Goal: Task Accomplishment & Management: Manage account settings

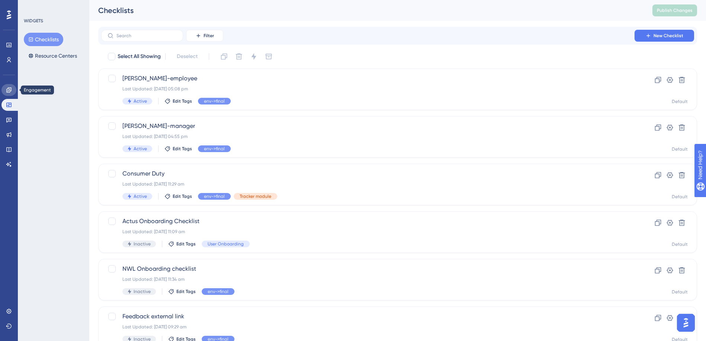
click at [13, 94] on link at bounding box center [8, 90] width 15 height 12
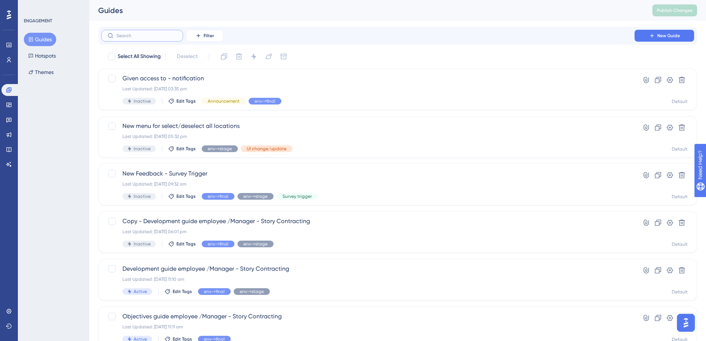
click at [132, 35] on input "text" at bounding box center [146, 35] width 60 height 5
click at [7, 105] on icon at bounding box center [8, 105] width 5 height 4
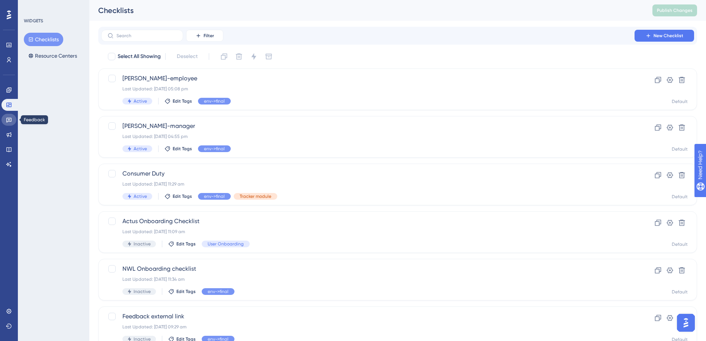
click at [7, 118] on icon at bounding box center [8, 120] width 5 height 5
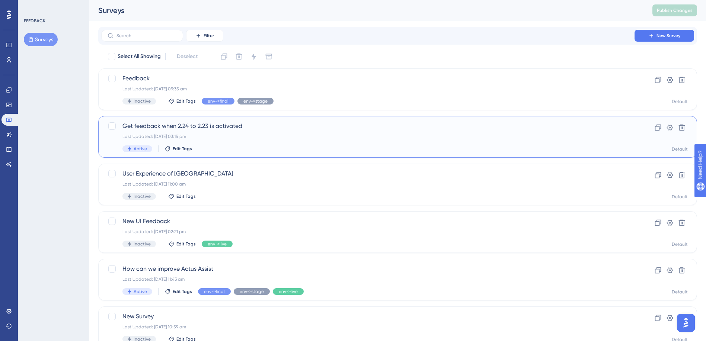
click at [258, 135] on div "Last Updated: [DATE] 03:15 pm" at bounding box center [367, 137] width 491 height 6
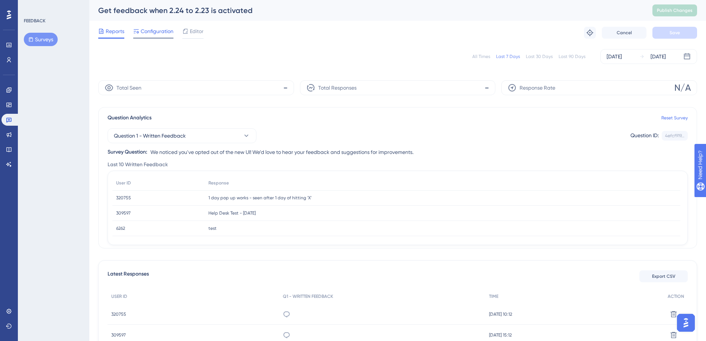
click at [165, 36] on div "Configuration" at bounding box center [153, 33] width 40 height 12
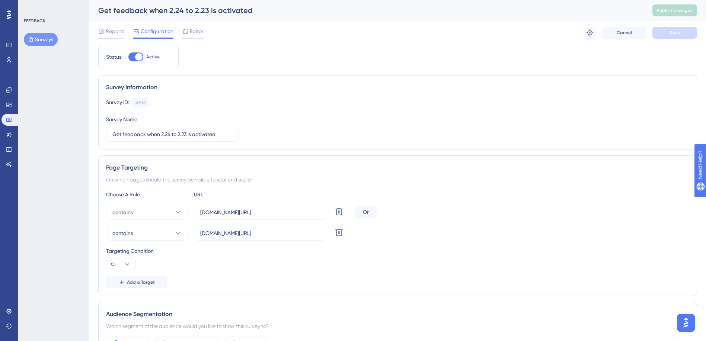
click at [682, 323] on img "Open AI Assistant Launcher" at bounding box center [685, 322] width 13 height 13
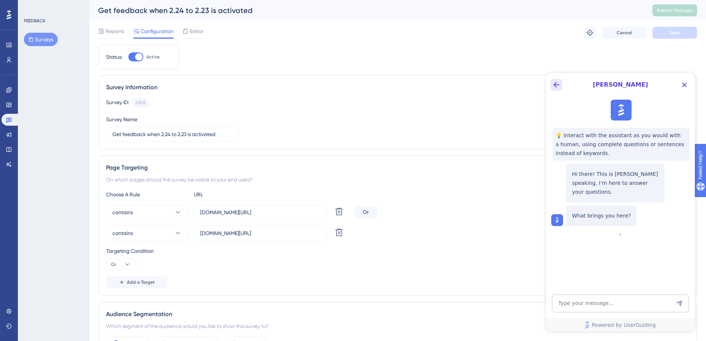
click at [562, 86] on button "Back Button" at bounding box center [556, 85] width 12 height 12
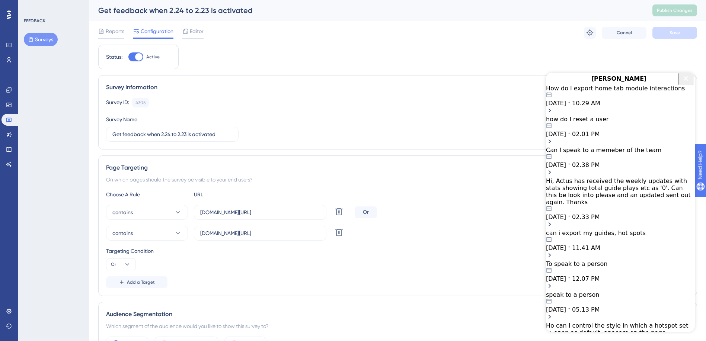
click at [683, 83] on icon "Close Button" at bounding box center [685, 78] width 9 height 9
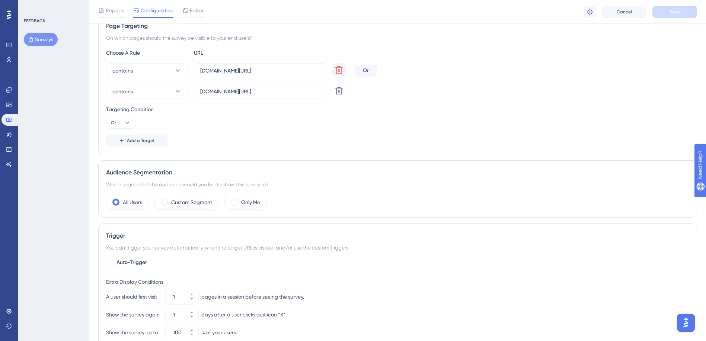
scroll to position [112, 0]
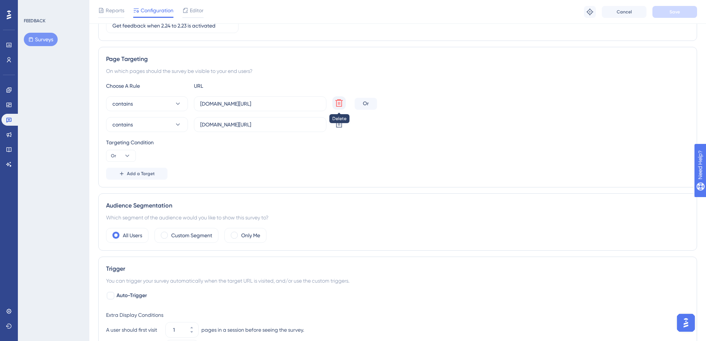
click at [340, 102] on icon at bounding box center [339, 103] width 9 height 9
type input "[DOMAIN_NAME][URL]"
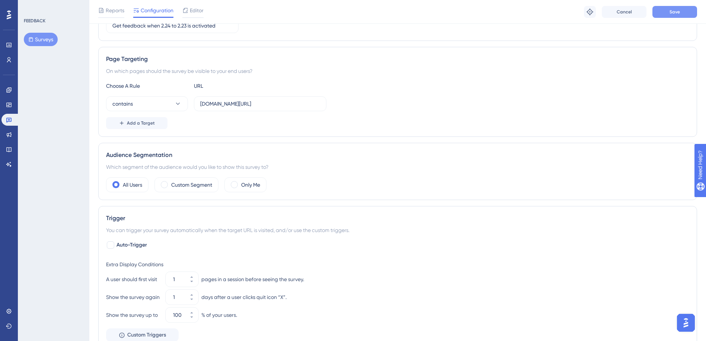
click at [673, 15] on button "Save" at bounding box center [674, 12] width 45 height 12
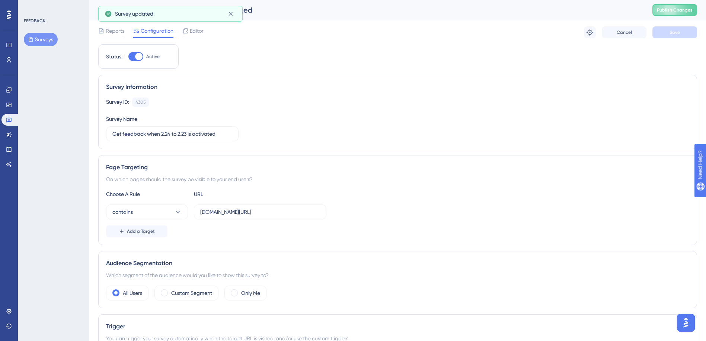
scroll to position [0, 0]
click at [684, 8] on span "Publish Changes" at bounding box center [675, 10] width 36 height 6
click at [113, 34] on span "Reports" at bounding box center [115, 31] width 19 height 9
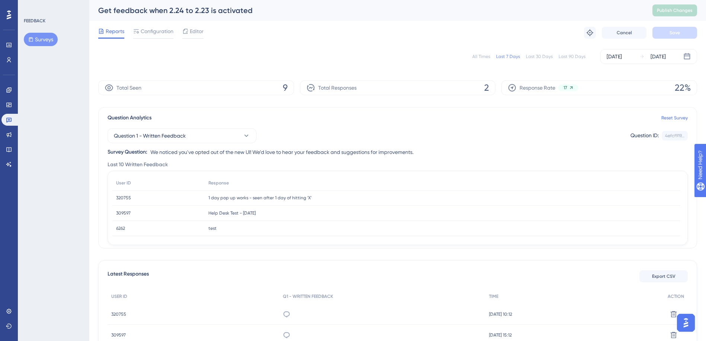
click at [484, 57] on div "All Times" at bounding box center [481, 57] width 18 height 6
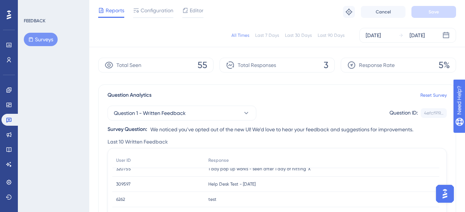
scroll to position [37, 0]
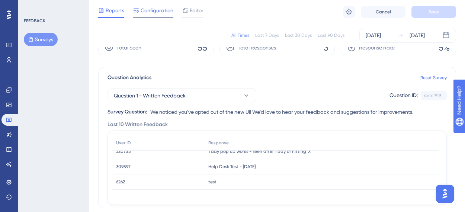
click at [162, 10] on span "Configuration" at bounding box center [157, 10] width 33 height 9
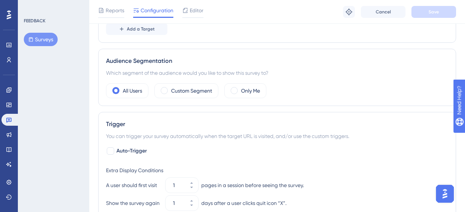
scroll to position [298, 0]
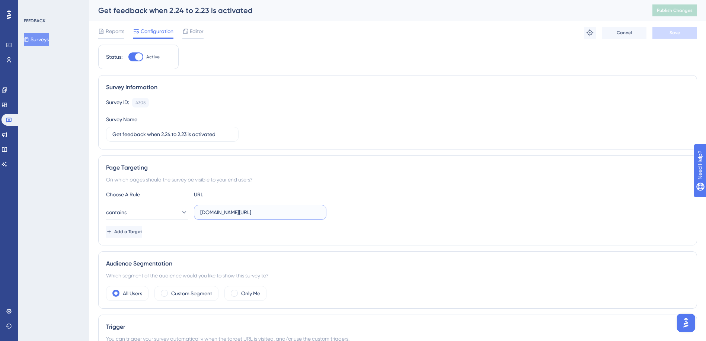
drag, startPoint x: 278, startPoint y: 214, endPoint x: 193, endPoint y: 212, distance: 84.9
click at [193, 212] on div "contains final.actuslogin.com/dashboard" at bounding box center [216, 212] width 220 height 15
paste input "/my-dashboard"
type input "final.actuslogin.com/dashboard/my-dashboard"
click at [667, 35] on button "Save" at bounding box center [674, 33] width 45 height 12
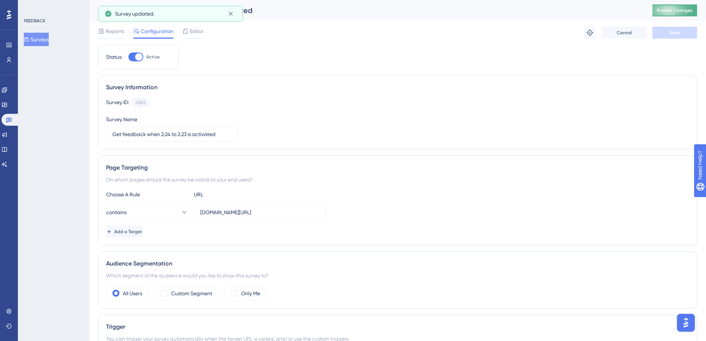
click at [672, 10] on span "Publish Changes" at bounding box center [675, 10] width 36 height 6
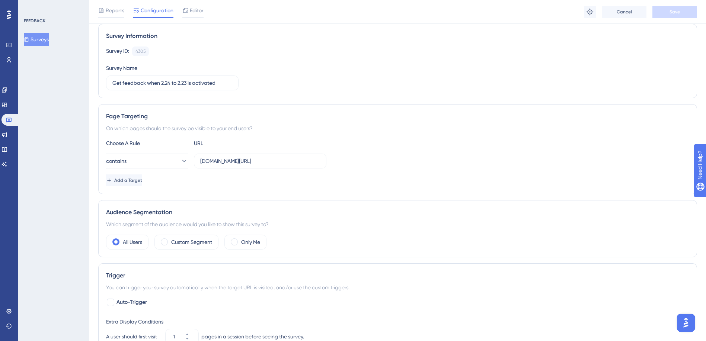
scroll to position [37, 0]
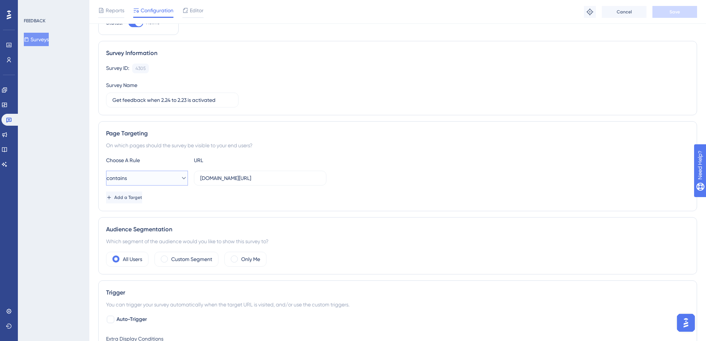
click at [182, 178] on icon at bounding box center [184, 178] width 4 height 2
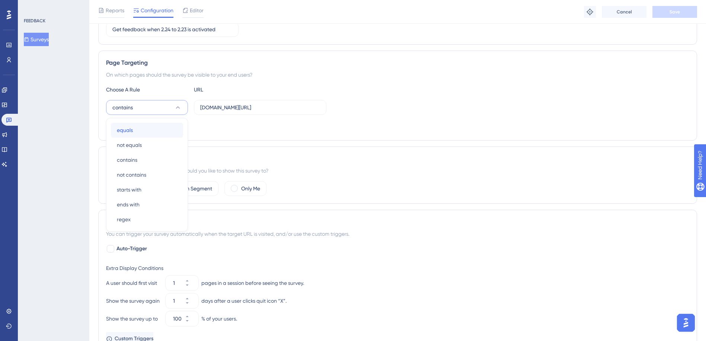
click at [147, 134] on div "equals equals" at bounding box center [147, 130] width 60 height 15
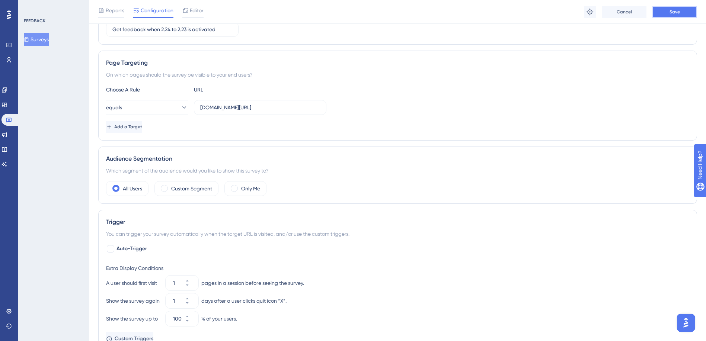
click at [670, 14] on span "Save" at bounding box center [674, 12] width 10 height 6
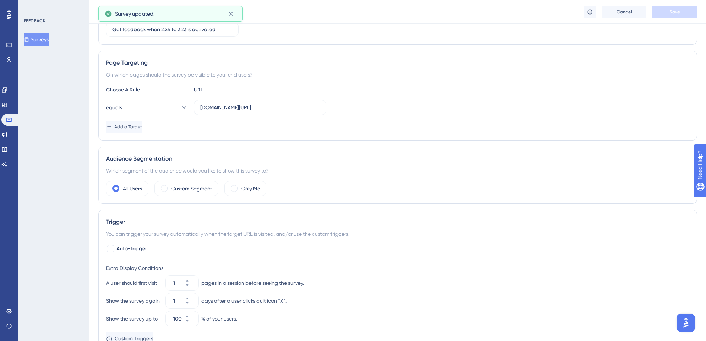
scroll to position [0, 0]
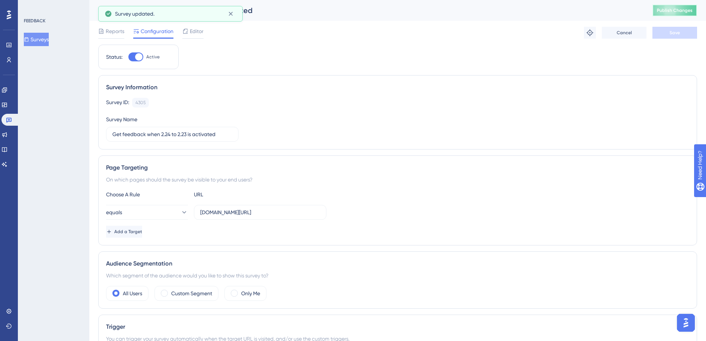
click at [668, 15] on button "Publish Changes" at bounding box center [674, 10] width 45 height 12
click at [7, 105] on icon at bounding box center [4, 105] width 6 height 6
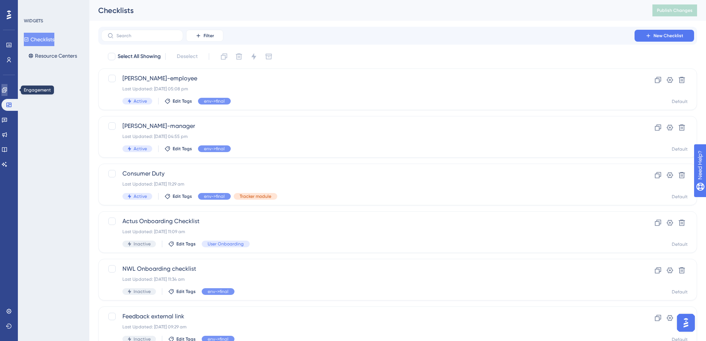
click at [7, 91] on icon at bounding box center [4, 89] width 5 height 5
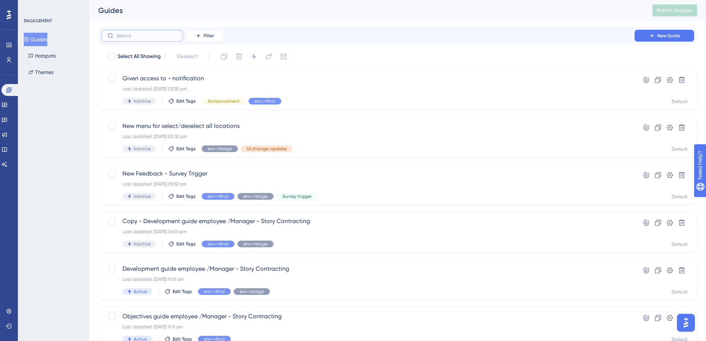
click at [146, 37] on input "text" at bounding box center [146, 35] width 60 height 5
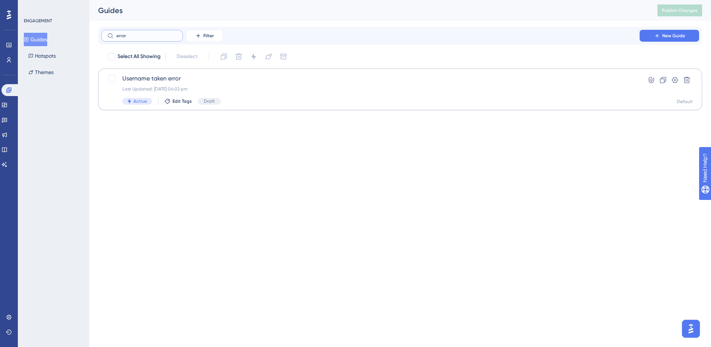
type input "error"
click at [201, 82] on span "Username taken error" at bounding box center [370, 78] width 496 height 9
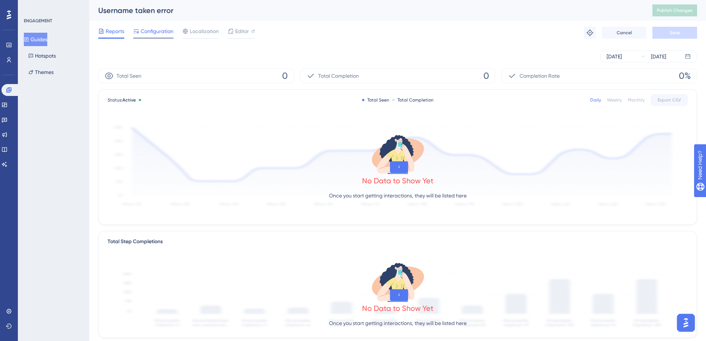
click at [162, 30] on span "Configuration" at bounding box center [157, 31] width 33 height 9
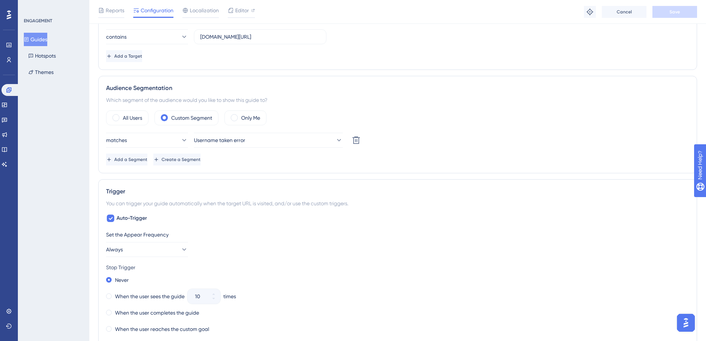
scroll to position [223, 0]
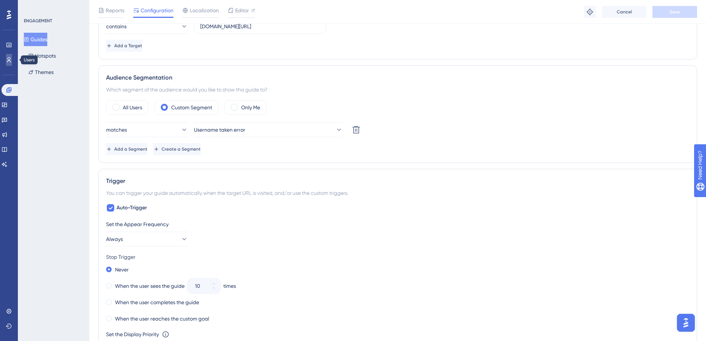
click at [7, 61] on icon at bounding box center [9, 60] width 6 height 6
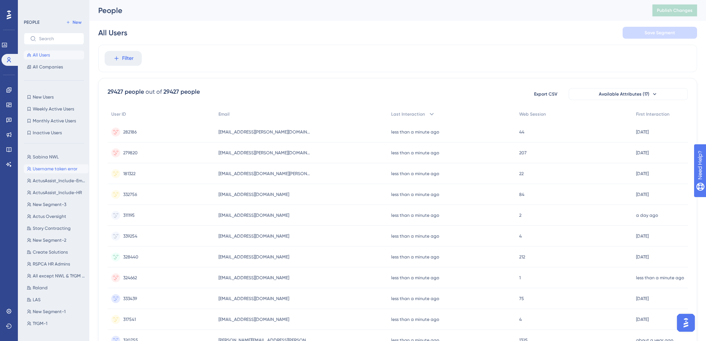
click at [55, 169] on span "Username taken error" at bounding box center [55, 169] width 45 height 6
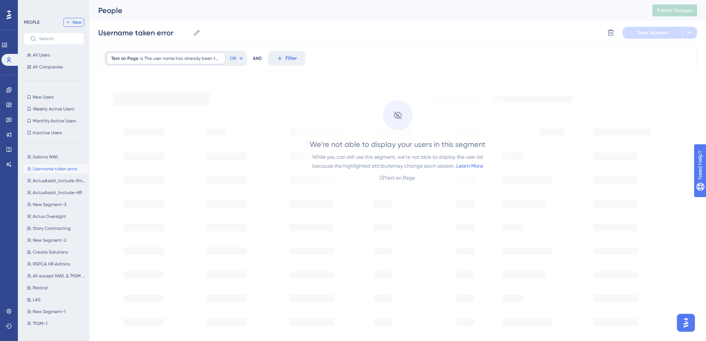
click at [74, 19] on button "New" at bounding box center [73, 22] width 21 height 9
type input "New Segment"
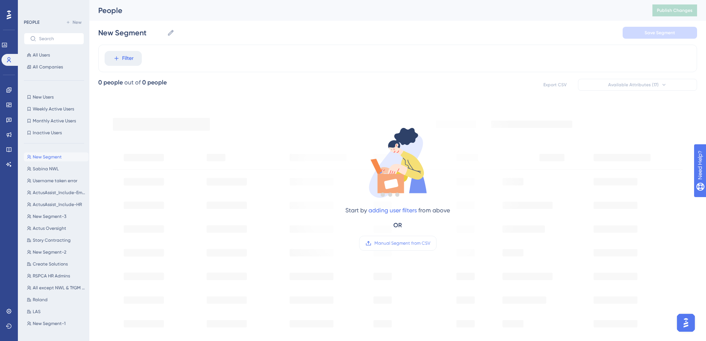
click at [121, 60] on div at bounding box center [389, 195] width 631 height 288
click at [115, 57] on icon at bounding box center [116, 58] width 7 height 7
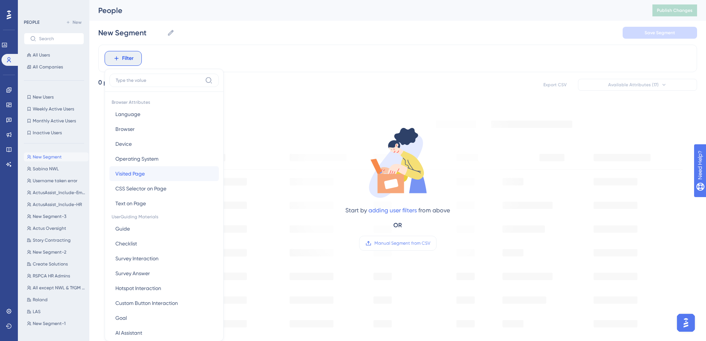
click at [137, 171] on span "Visited Page" at bounding box center [129, 173] width 29 height 9
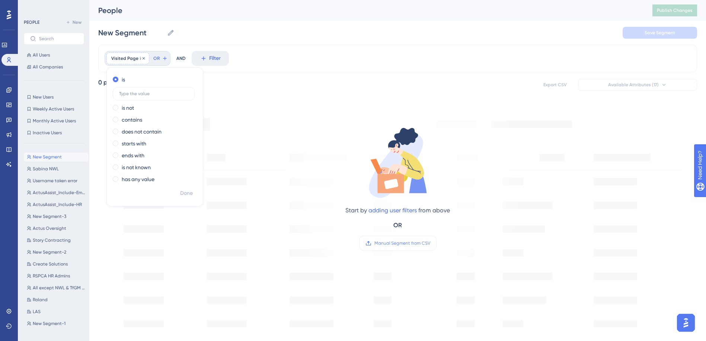
click at [134, 60] on span "Visited Page" at bounding box center [124, 58] width 27 height 6
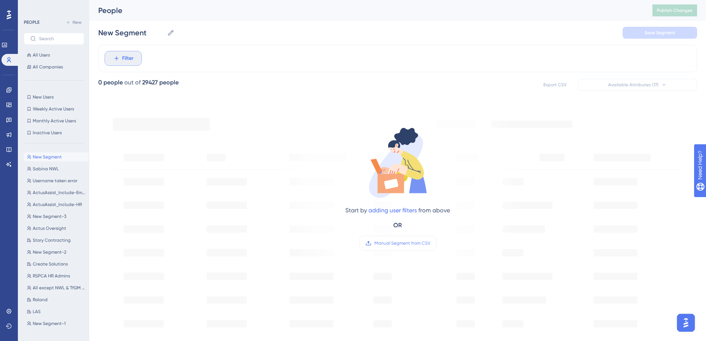
click at [113, 60] on icon at bounding box center [116, 58] width 7 height 7
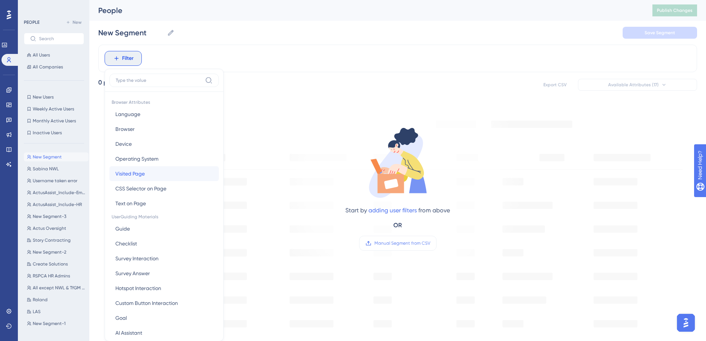
click at [145, 176] on button "Visited Page Visited Page" at bounding box center [163, 173] width 109 height 15
